Goal: Task Accomplishment & Management: Manage account settings

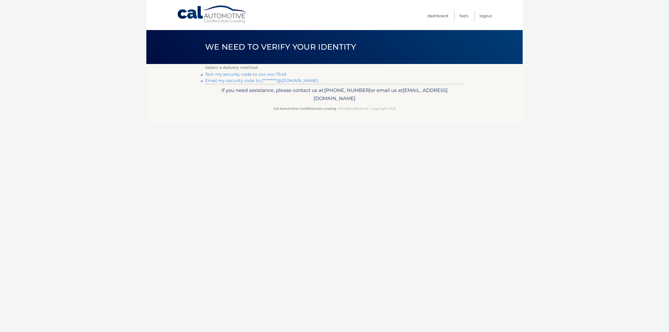
click at [270, 75] on link "Text my security code to xxx-xxx-7549" at bounding box center [245, 74] width 81 height 5
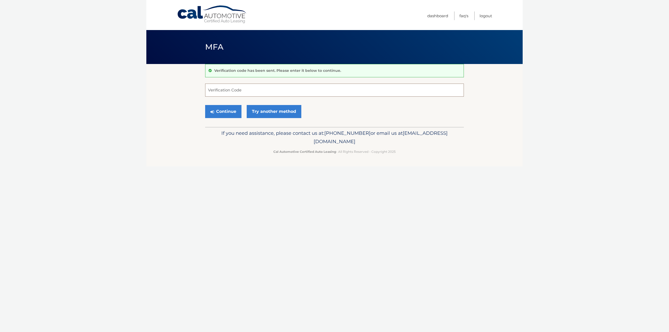
click at [314, 95] on input "Verification Code" at bounding box center [334, 90] width 259 height 13
type input "177947"
click at [205, 105] on button "Continue" at bounding box center [223, 111] width 36 height 13
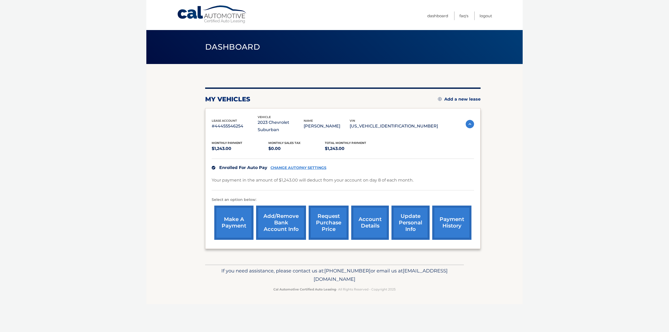
click at [301, 166] on link "CHANGE AUTOPAY SETTINGS" at bounding box center [299, 168] width 56 height 4
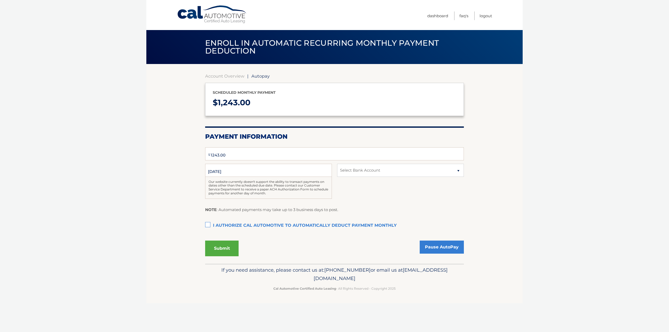
type input "1243"
select select "ZGU3YmMzMGMtMDY0Zi00NjY3LTlkNGEtNzdjY2NkZmUzZjIw"
click at [438, 245] on link "Pause AutoPay" at bounding box center [442, 247] width 44 height 13
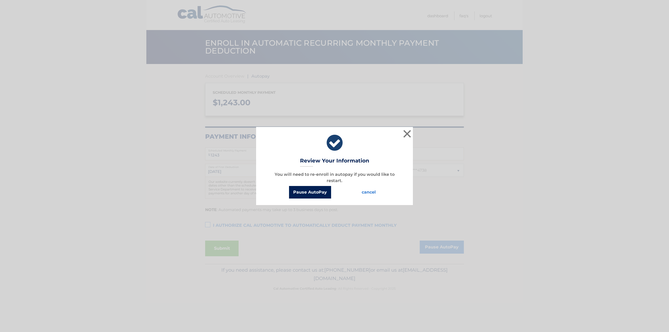
click at [299, 192] on button "Pause AutoPay" at bounding box center [310, 192] width 42 height 13
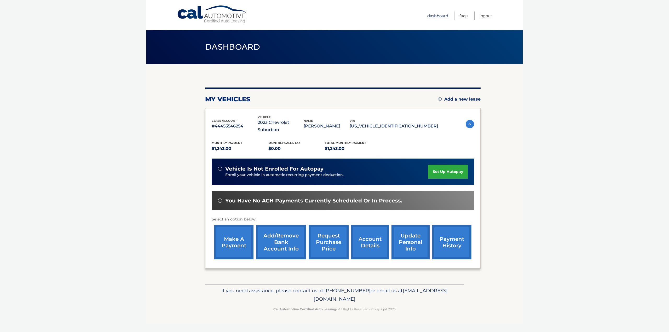
click at [441, 16] on link "Dashboard" at bounding box center [437, 16] width 21 height 9
click at [281, 238] on link "Add/Remove bank account info" at bounding box center [281, 242] width 50 height 34
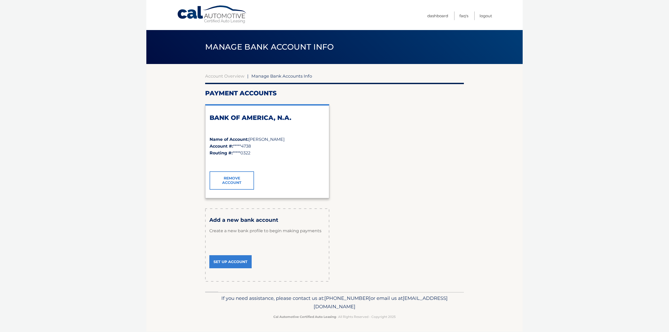
click at [232, 180] on link "Remove Account" at bounding box center [232, 180] width 44 height 18
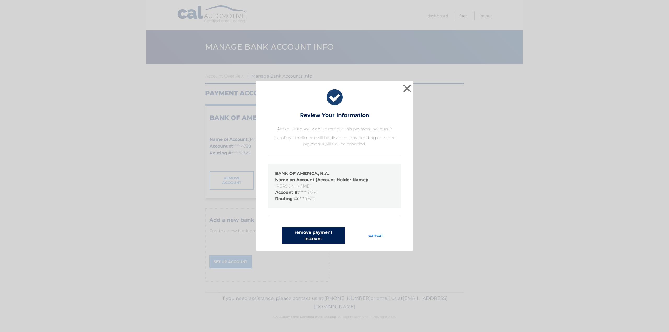
click at [321, 236] on button "remove payment account" at bounding box center [313, 235] width 63 height 17
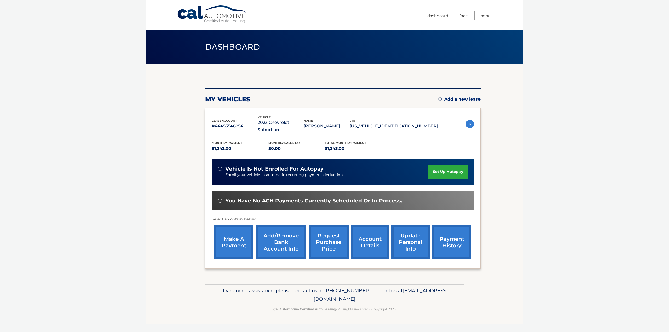
click at [370, 240] on link "account details" at bounding box center [370, 242] width 38 height 34
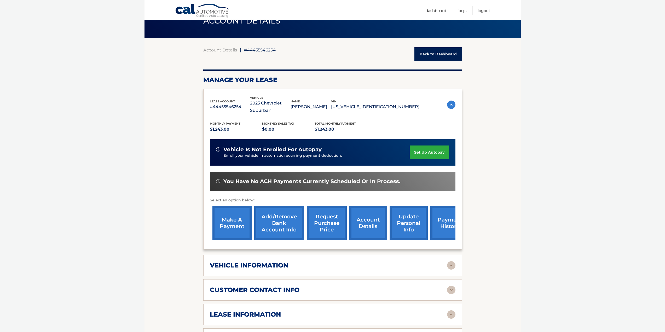
scroll to position [52, 0]
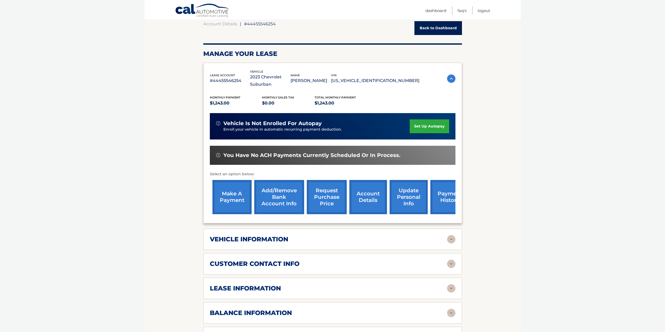
click at [436, 242] on div "vehicle information" at bounding box center [328, 240] width 237 height 8
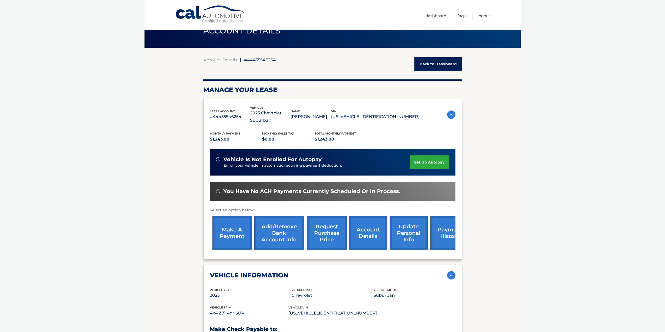
scroll to position [0, 0]
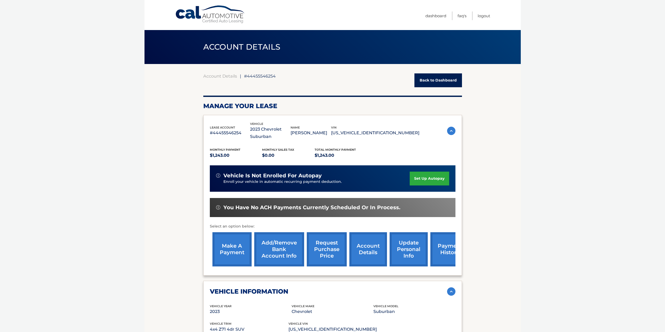
click at [439, 77] on link "Back to Dashboard" at bounding box center [439, 80] width 48 height 14
click at [461, 18] on link "FAQ's" at bounding box center [462, 16] width 9 height 9
